Goal: Information Seeking & Learning: Learn about a topic

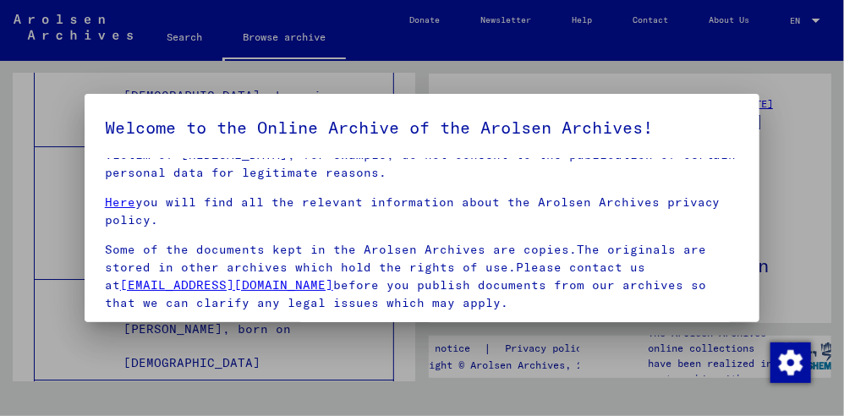
scroll to position [261, 0]
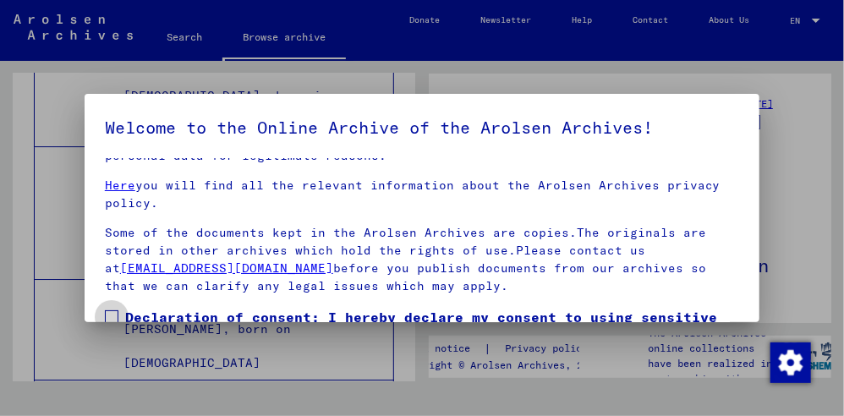
click at [112, 310] on span at bounding box center [112, 317] width 14 height 14
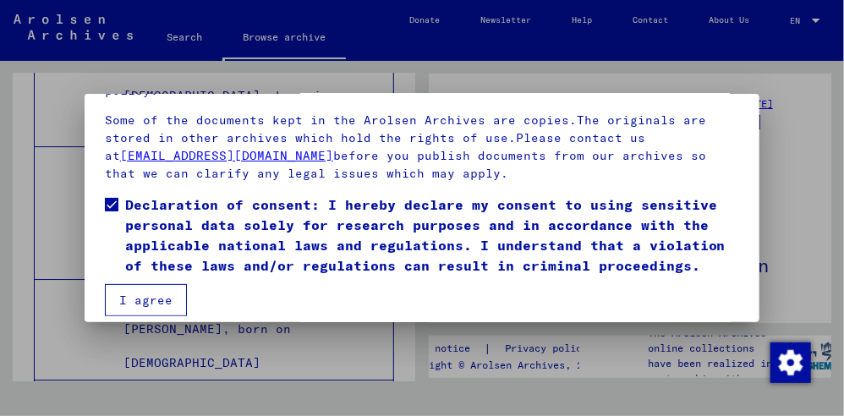
scroll to position [125, 0]
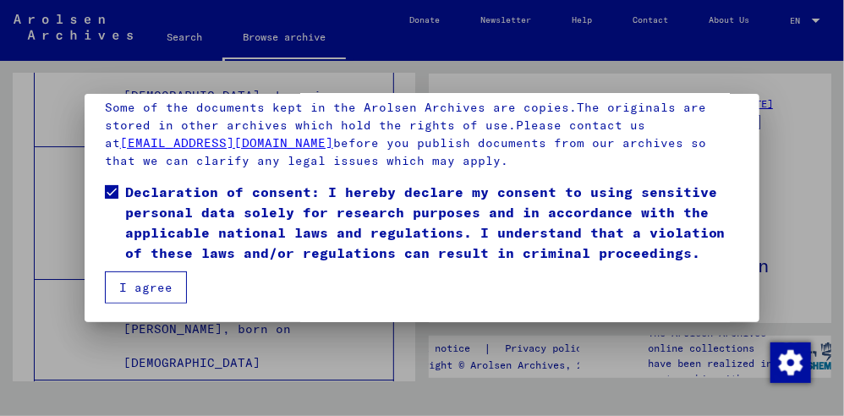
click at [151, 279] on button "I agree" at bounding box center [146, 288] width 82 height 32
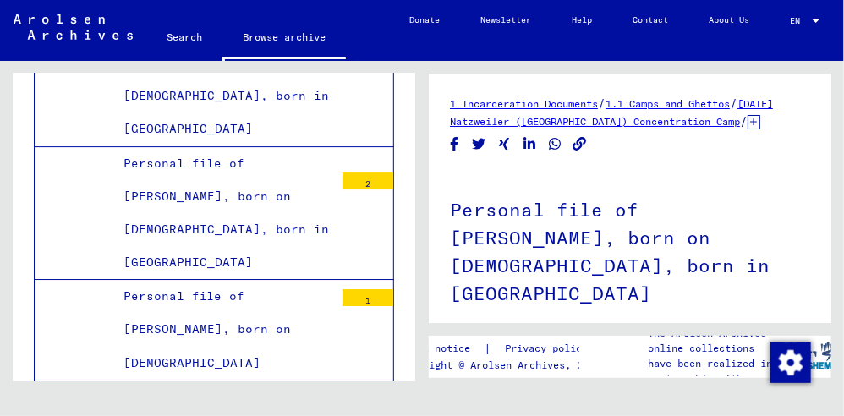
click at [507, 239] on h1 "Personal file of [PERSON_NAME], born on [DEMOGRAPHIC_DATA], born in [GEOGRAPHIC…" at bounding box center [630, 250] width 360 height 158
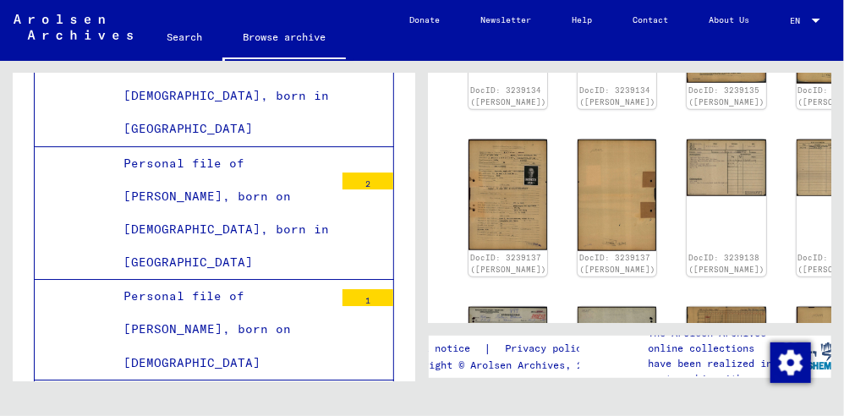
scroll to position [451, 22]
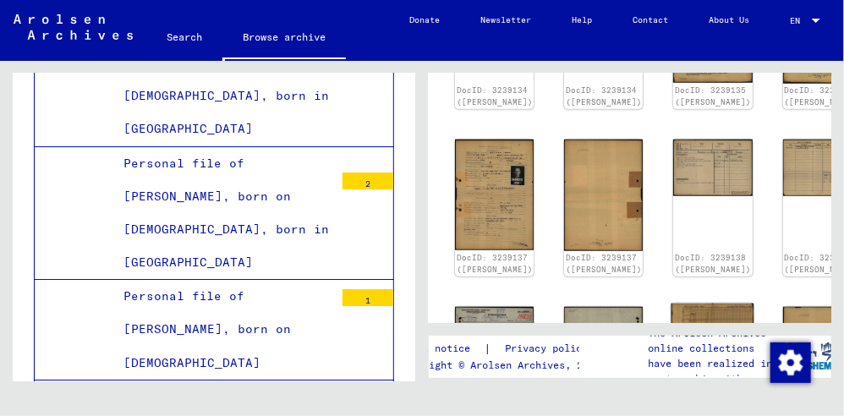
click at [672, 304] on img at bounding box center [713, 333] width 83 height 58
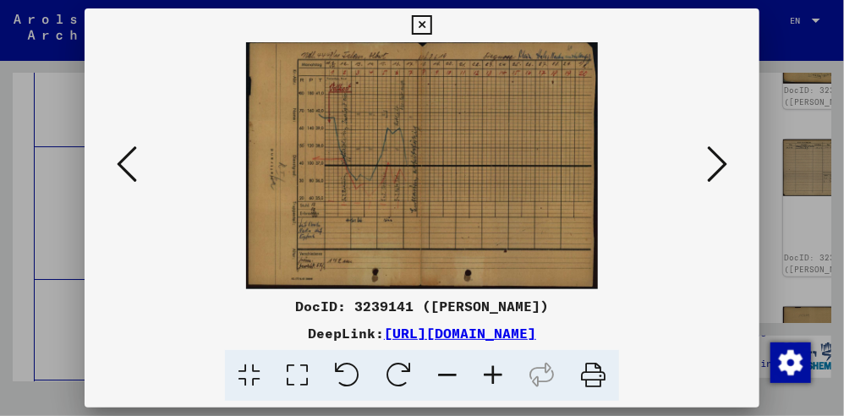
click at [714, 171] on icon at bounding box center [717, 164] width 20 height 41
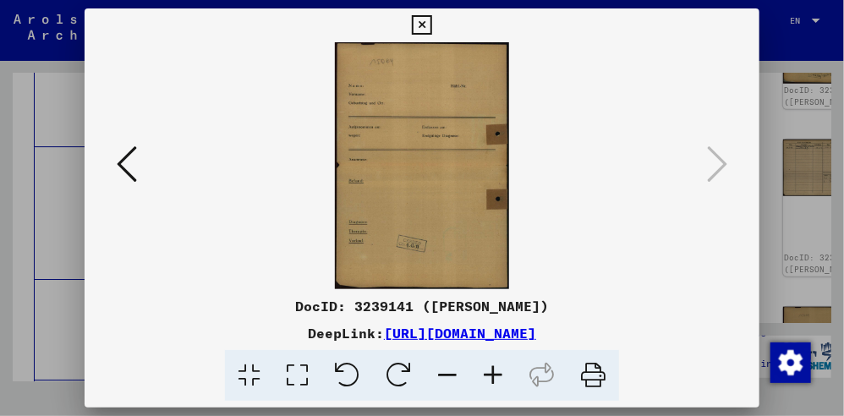
click at [127, 162] on icon at bounding box center [127, 164] width 20 height 41
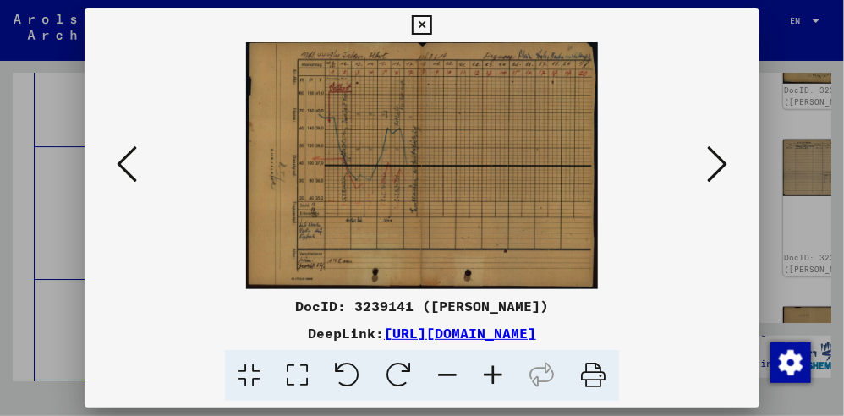
click at [127, 162] on icon at bounding box center [127, 164] width 20 height 41
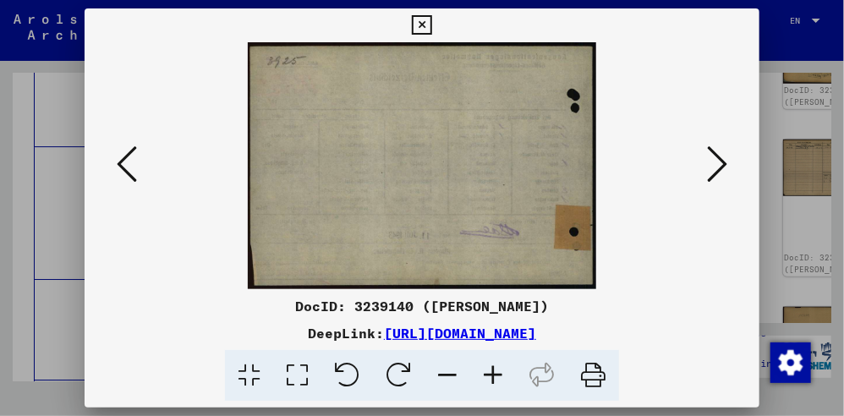
click at [127, 162] on icon at bounding box center [127, 164] width 20 height 41
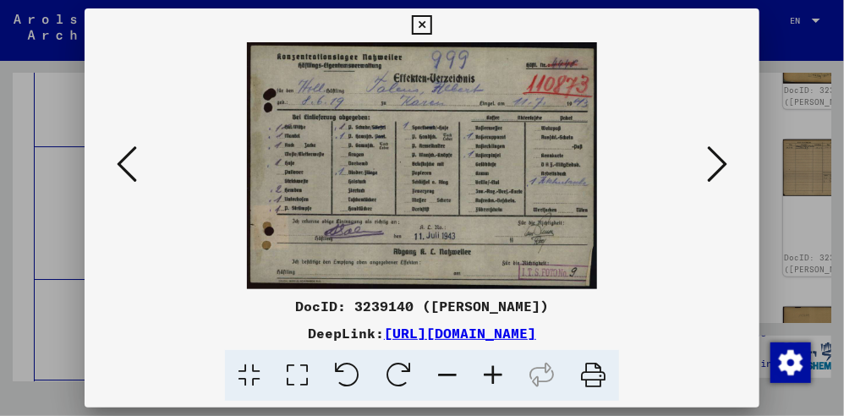
click at [126, 162] on icon at bounding box center [127, 164] width 20 height 41
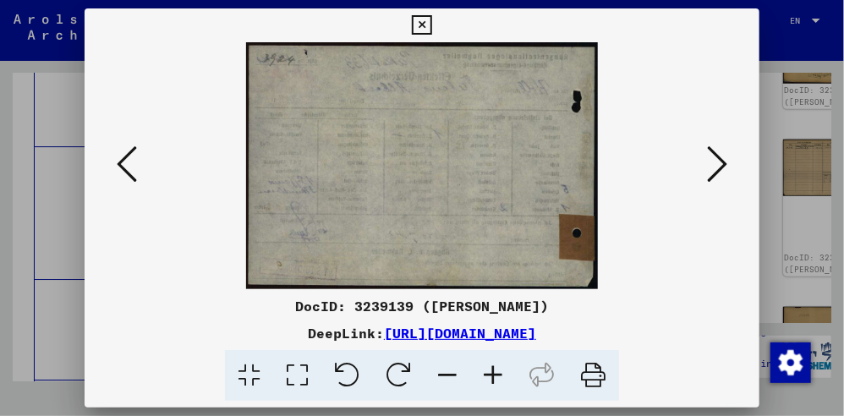
click at [126, 161] on icon at bounding box center [127, 164] width 20 height 41
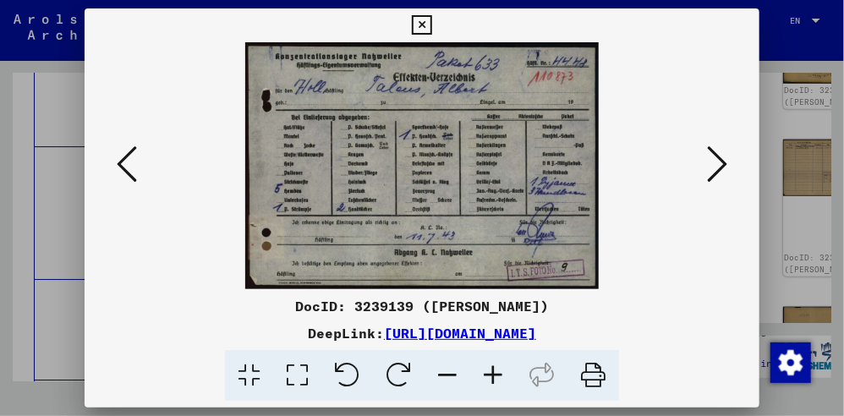
click at [126, 161] on icon at bounding box center [127, 164] width 20 height 41
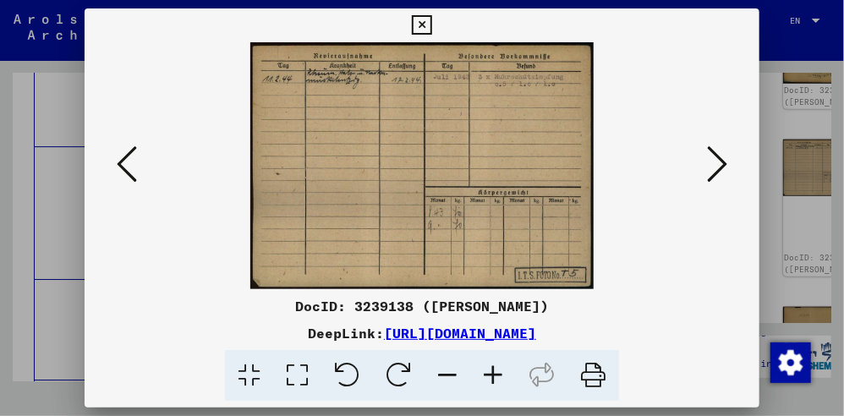
click at [126, 161] on icon at bounding box center [127, 164] width 20 height 41
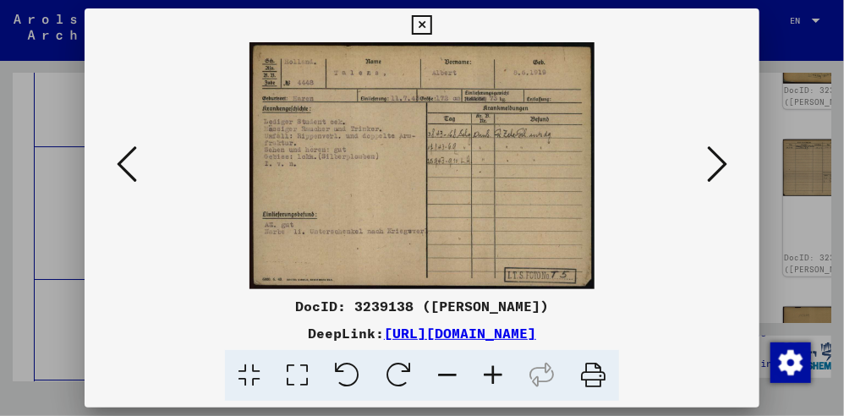
click at [126, 161] on icon at bounding box center [127, 164] width 20 height 41
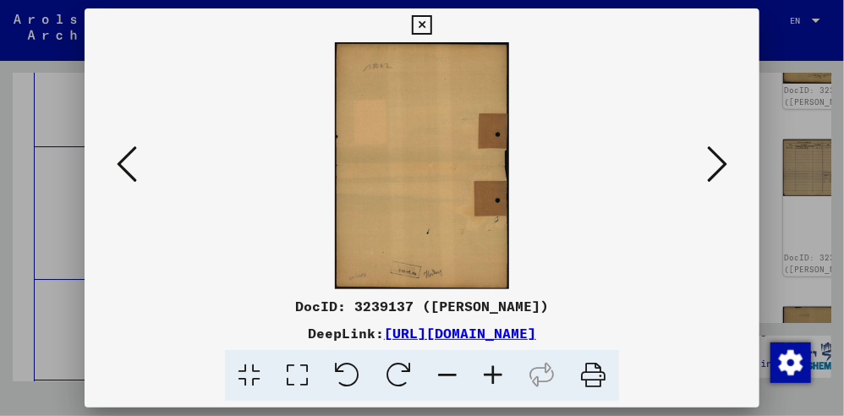
click at [126, 161] on icon at bounding box center [127, 164] width 20 height 41
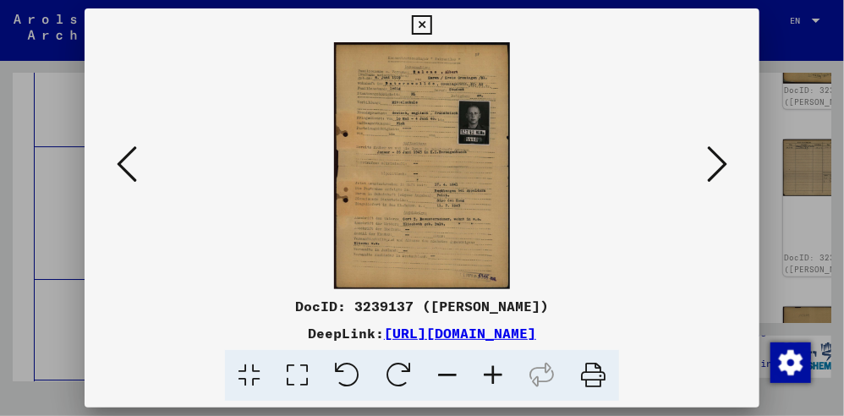
click at [126, 161] on icon at bounding box center [127, 164] width 20 height 41
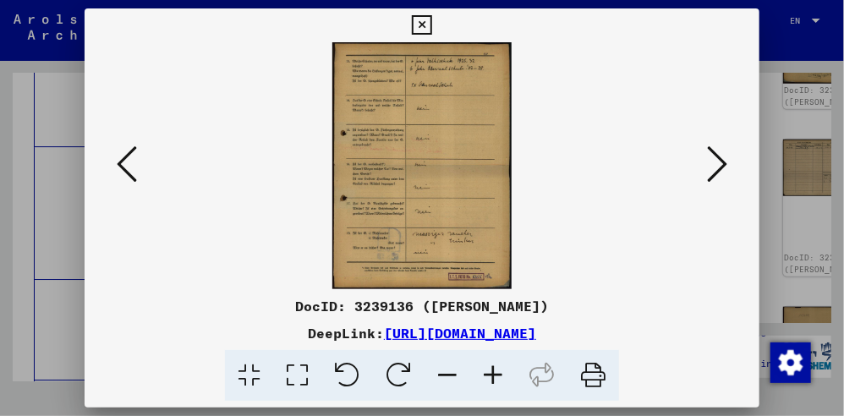
click at [126, 161] on icon at bounding box center [127, 164] width 20 height 41
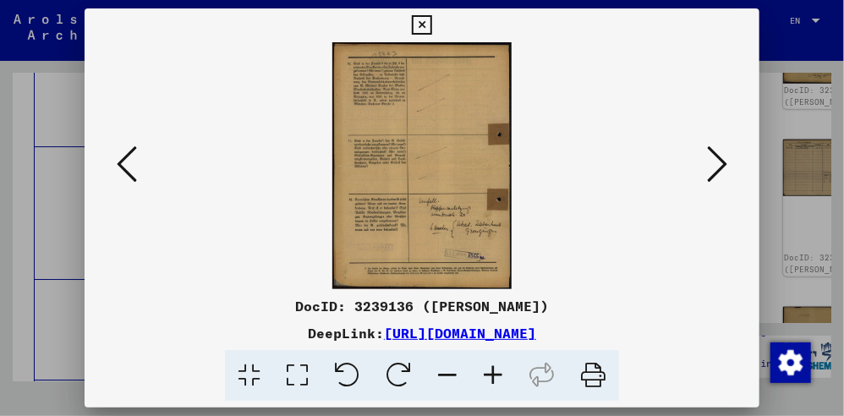
click at [126, 161] on icon at bounding box center [127, 164] width 20 height 41
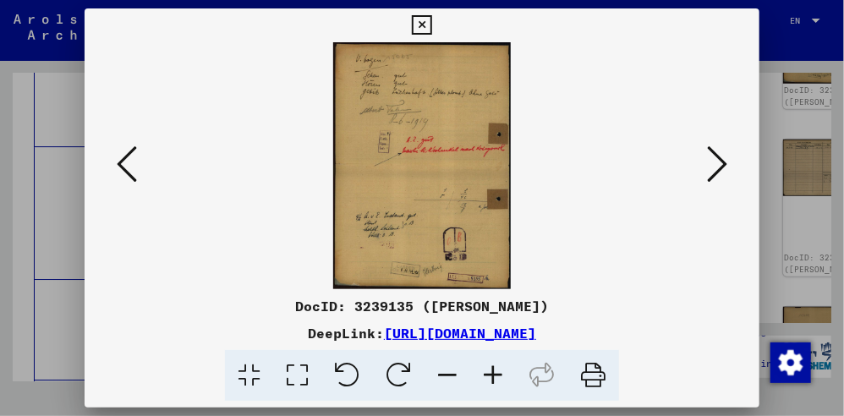
click at [126, 161] on icon at bounding box center [127, 164] width 20 height 41
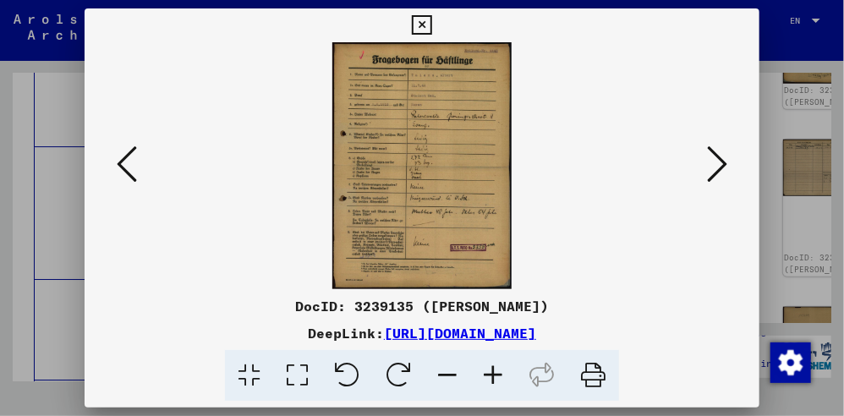
click at [126, 161] on icon at bounding box center [127, 164] width 20 height 41
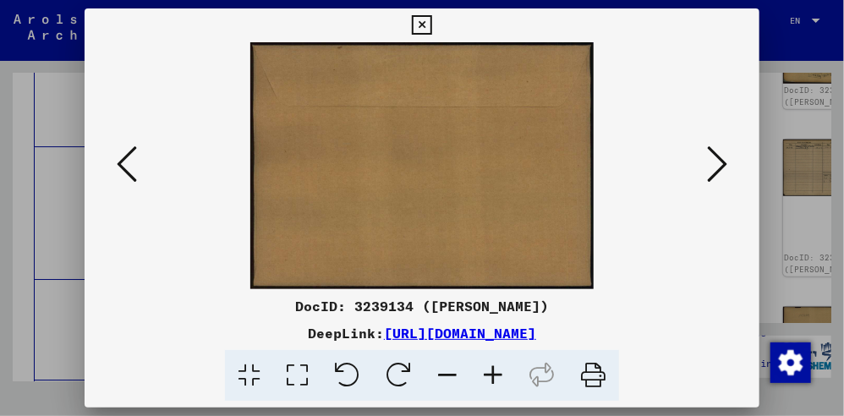
click at [126, 161] on icon at bounding box center [127, 164] width 20 height 41
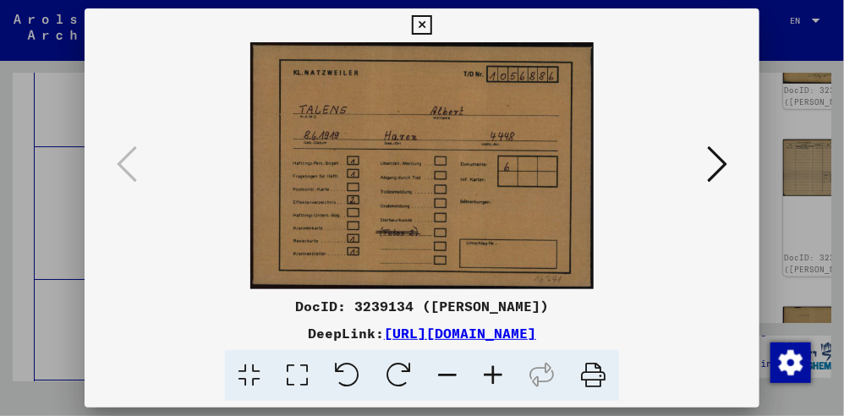
click at [416, 24] on icon at bounding box center [421, 25] width 19 height 20
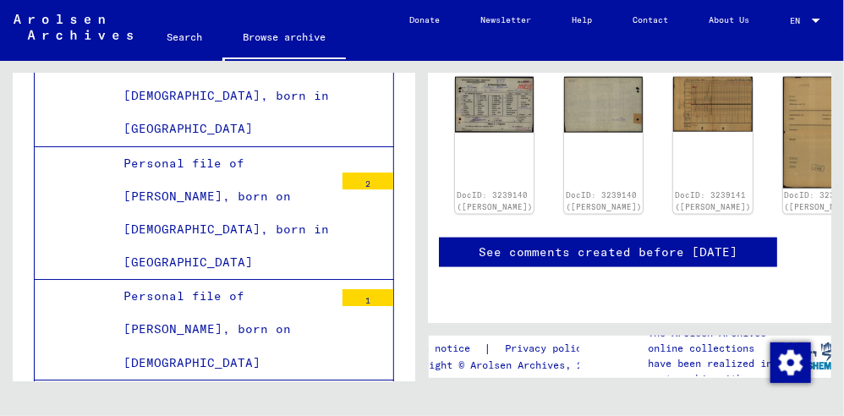
scroll to position [1213, 22]
